Goal: Transaction & Acquisition: Subscribe to service/newsletter

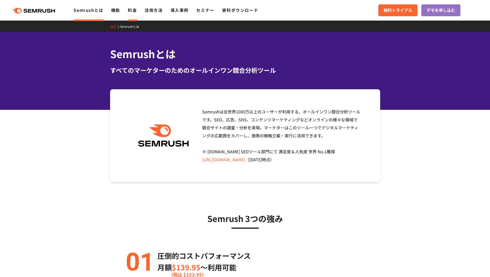
click at [136, 10] on link "料金" at bounding box center [132, 10] width 9 height 6
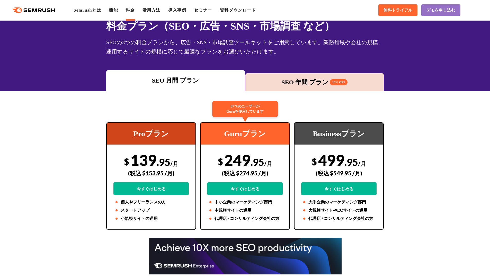
scroll to position [43, 0]
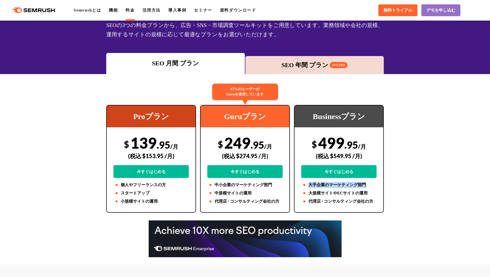
drag, startPoint x: 307, startPoint y: 185, endPoint x: 377, endPoint y: 183, distance: 69.7
click at [377, 183] on div "Businessプラン $ 499 .95 /月 (税込 $549.95 /月) 今すぐはじめる 大手企業のマーケティング部門 大規模サイトやECサイトの運用…" at bounding box center [339, 159] width 90 height 108
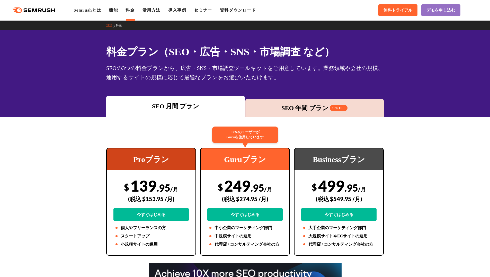
click at [301, 106] on div "SEO 年間 プラン 16% OFF" at bounding box center [314, 107] width 133 height 9
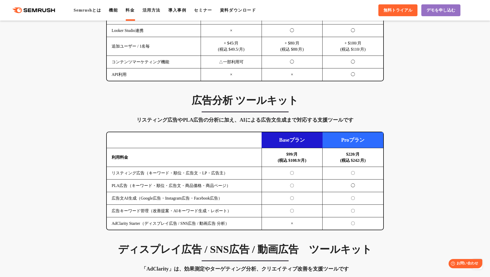
scroll to position [343, 0]
